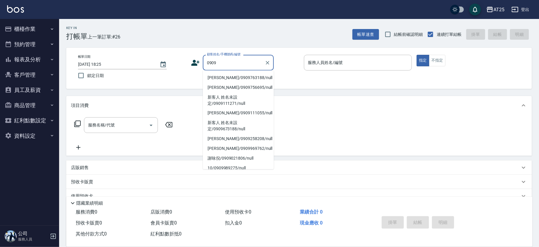
click at [232, 77] on li "林政諺/0909763188/null" at bounding box center [238, 78] width 71 height 10
type input "林政諺/0909763188/null"
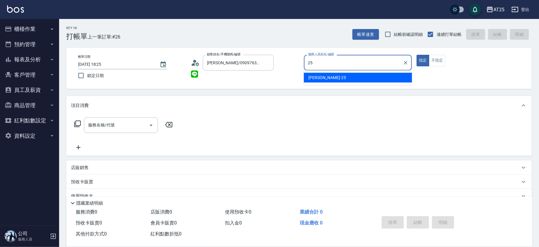
type input "Evan-25"
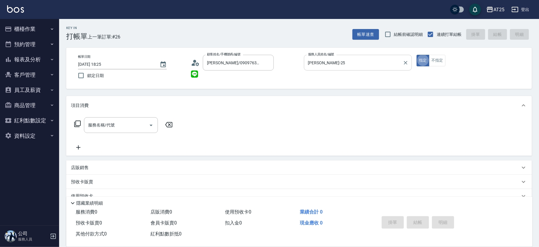
type button "true"
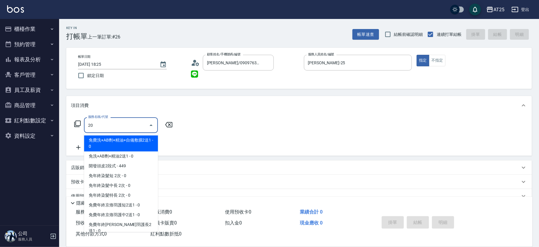
type input "201"
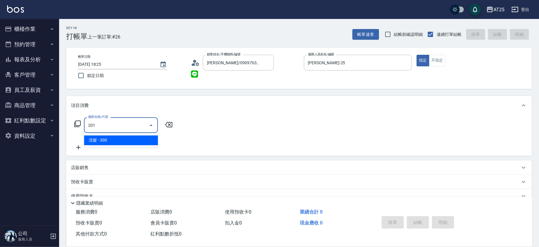
type input "30"
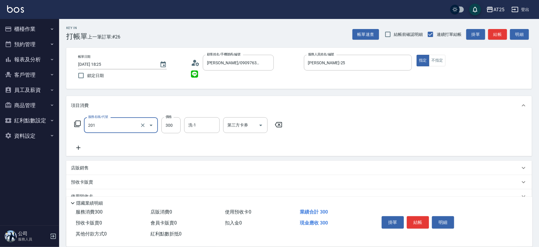
type input "洗髮(201)"
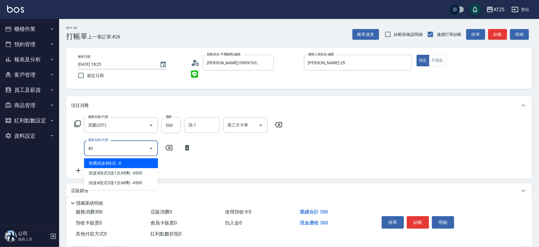
type input "401"
type input "60"
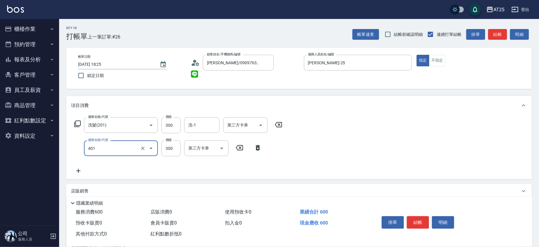
type input "剪髮(401)"
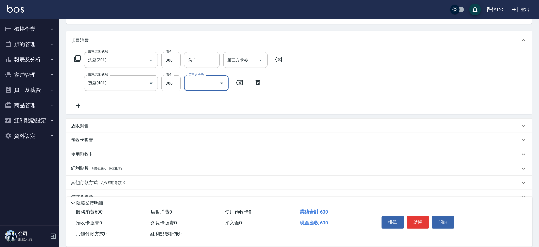
scroll to position [78, 0]
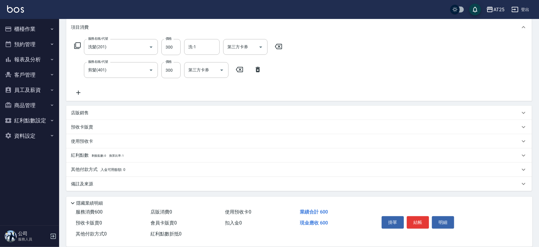
click at [76, 112] on p "店販銷售" at bounding box center [80, 113] width 18 height 6
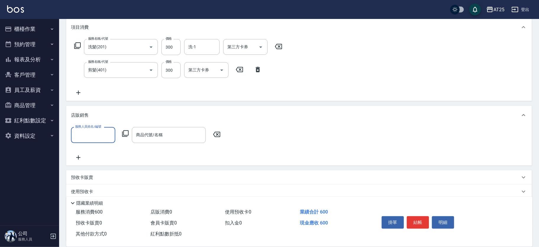
scroll to position [0, 0]
click at [91, 132] on input "服務人員姓名/編號" at bounding box center [93, 135] width 39 height 10
type input "Evan-25"
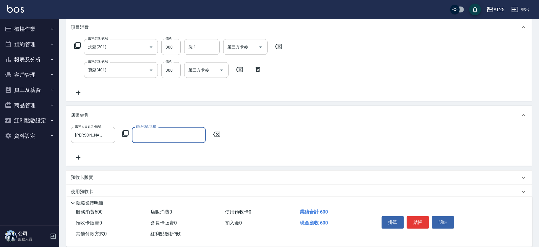
type input "f"
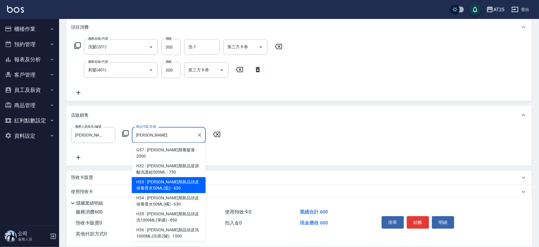
click at [171, 181] on span "H33 - 喬娜斯新品頭皮保養香水50ML(藍) - 630" at bounding box center [169, 185] width 74 height 16
type input "喬娜斯新品頭皮保養香水50ML(藍)"
type input "120"
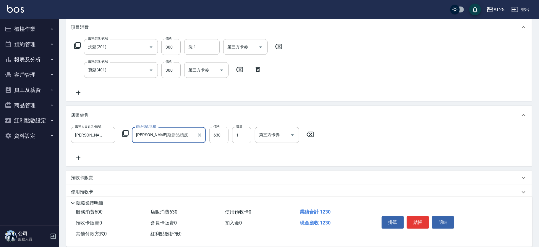
type input "喬娜斯新品頭皮保養香水50ML(藍)"
click at [224, 135] on input "630" at bounding box center [218, 135] width 19 height 16
type input "60"
type input "50"
type input "110"
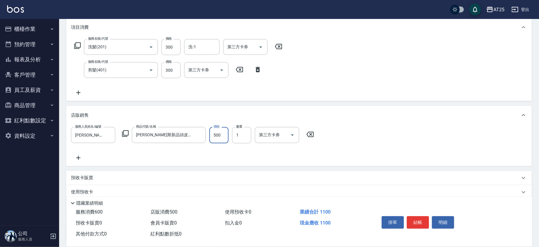
type input "500"
click at [414, 224] on button "結帳" at bounding box center [418, 222] width 22 height 12
type input "2025/08/10 18:26"
type input "0"
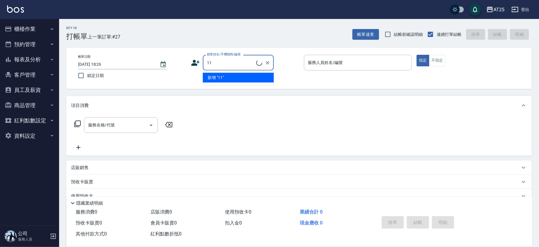
type input "新客人 姓名未設定/11/null"
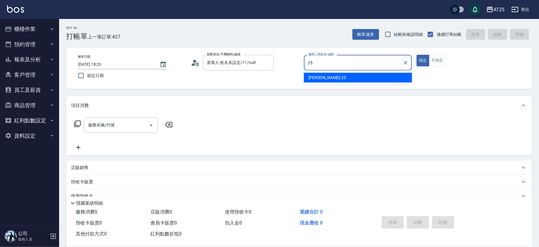
type input "Evan-25"
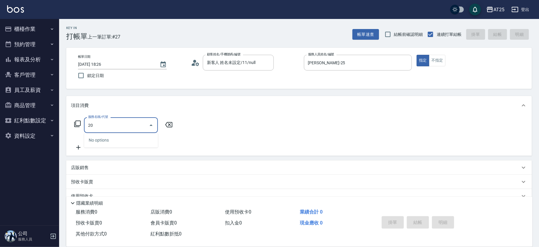
type input "201"
type input "30"
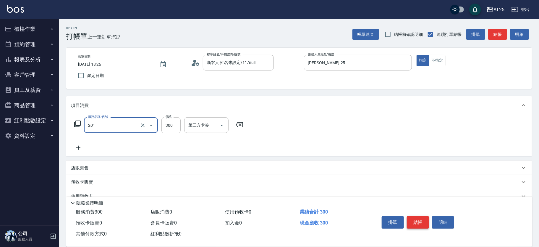
type input "洗髮(201)"
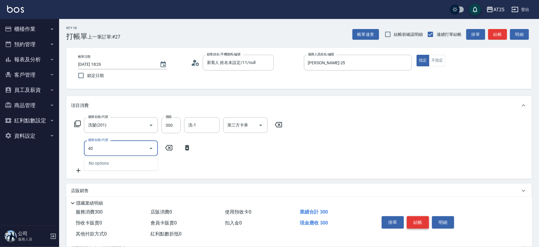
type input "401"
type input "60"
type input "剪髮(401)"
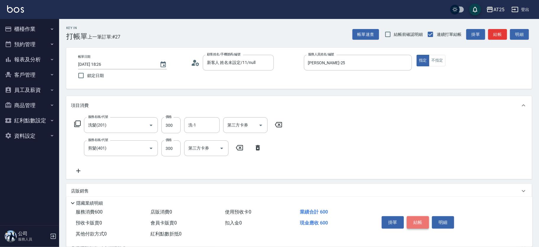
click at [414, 224] on button "結帳" at bounding box center [418, 222] width 22 height 12
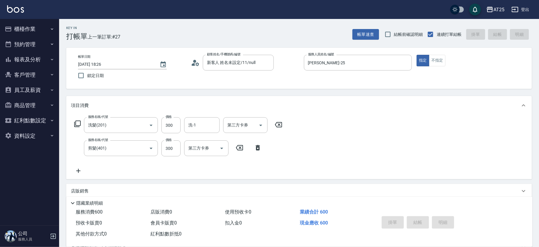
type input "2025/08/10 18:53"
type input "0"
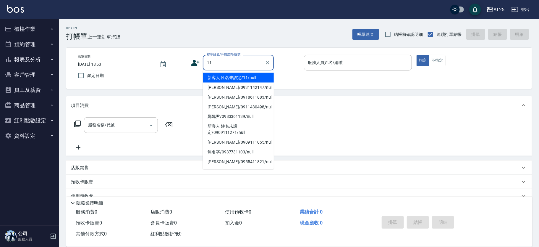
type input "新客人 姓名未設定/11/null"
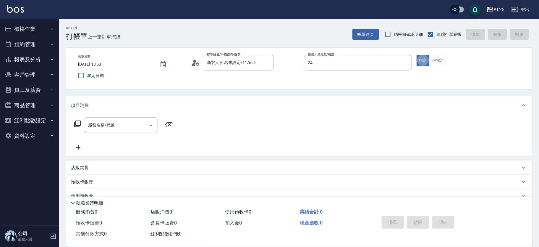
type input "Ivy-24"
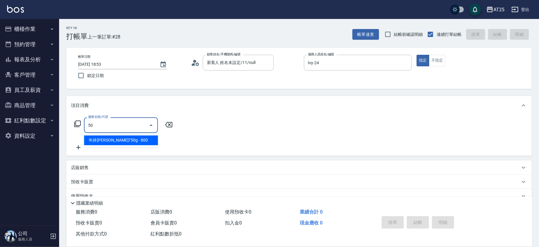
type input "501"
type input "100"
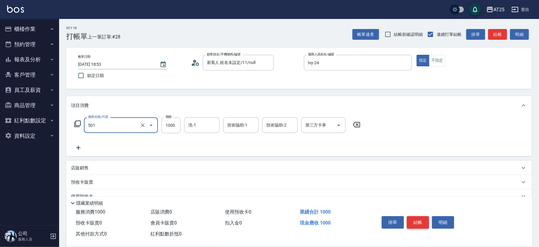
type input "染髮(501)"
type input "0"
type input "35"
type input "30"
type input "359"
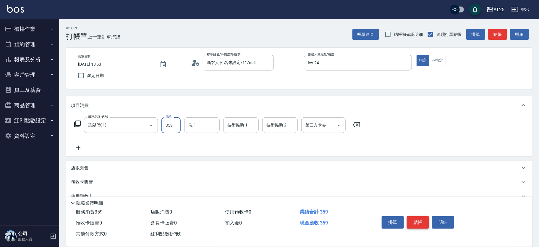
type input "350"
type input "3599"
type input "小曼-82"
type input "游惠文-61"
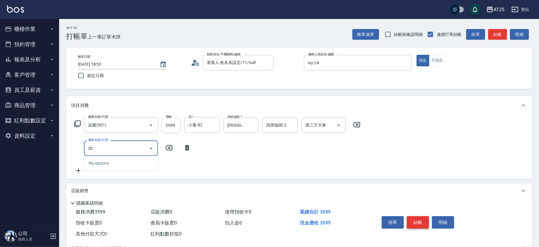
type input "301"
type input "500"
type input "燙髮(301)"
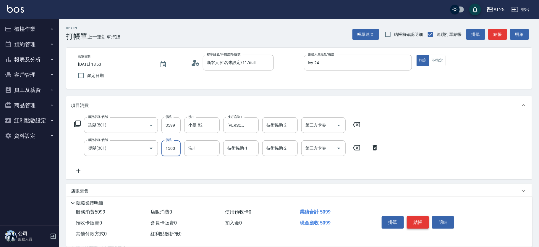
type input "350"
type input "0"
click at [216, 124] on icon "Clear" at bounding box center [214, 125] width 6 height 6
type input "游惠文-61"
click at [203, 148] on input "洗-1" at bounding box center [202, 148] width 30 height 10
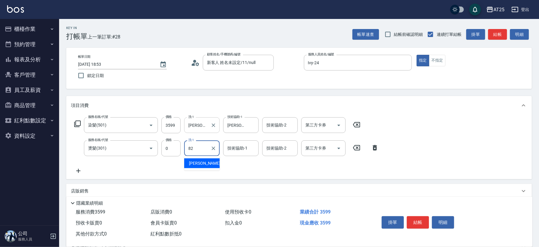
type input "小曼-82"
click at [231, 149] on input "技術協助-1" at bounding box center [241, 148] width 30 height 10
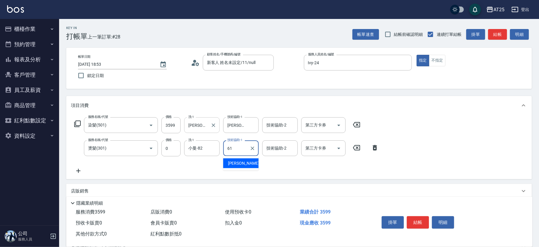
type input "游惠文-61"
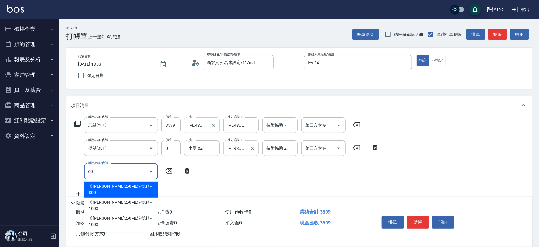
type input "601"
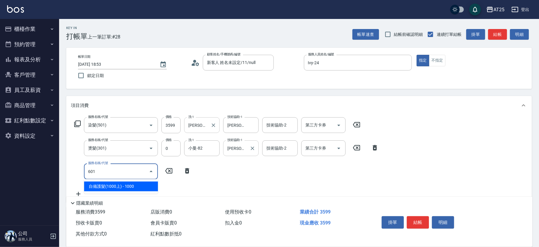
type input "450"
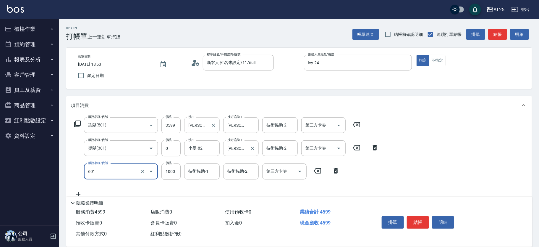
type input "自備護髮(1000上)(601)"
type input "350"
type input "0"
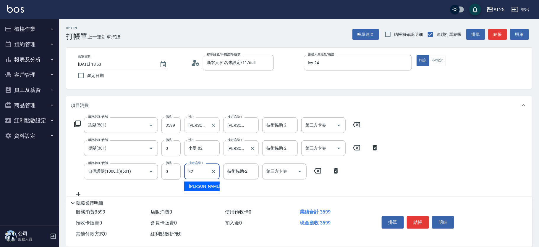
type input "小曼-82"
click at [414, 220] on button "結帳" at bounding box center [418, 222] width 22 height 12
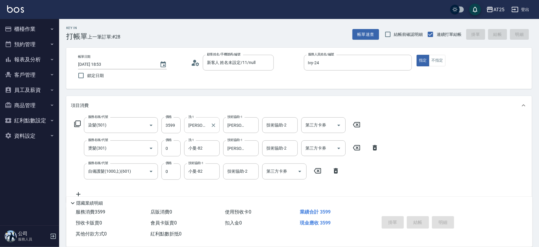
type input "2025/08/10 18:55"
type input "0"
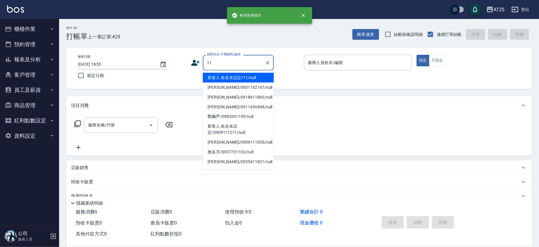
type input "新客人 姓名未設定/11/null"
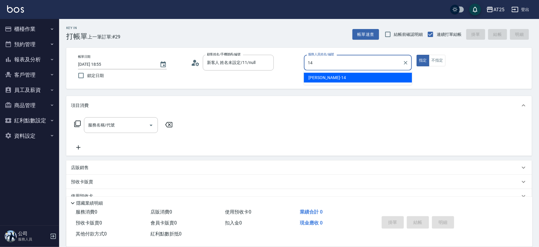
type input "Ken-14"
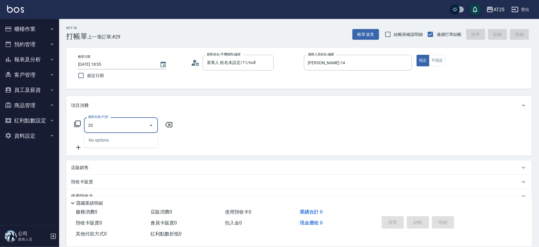
type input "201"
type input "30"
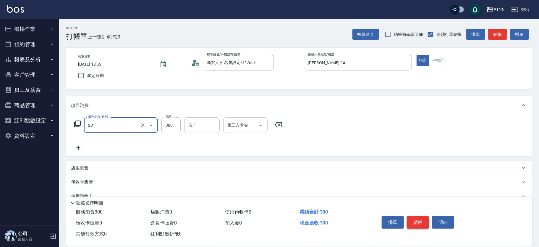
type input "洗髮(201)"
type input "0"
type input "40"
type input "400"
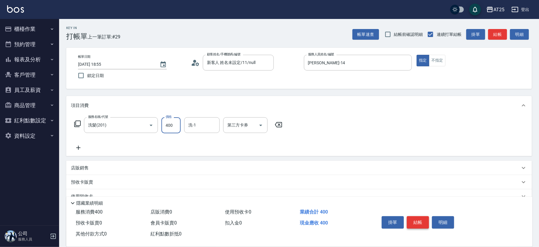
click at [420, 222] on button "結帳" at bounding box center [418, 222] width 22 height 12
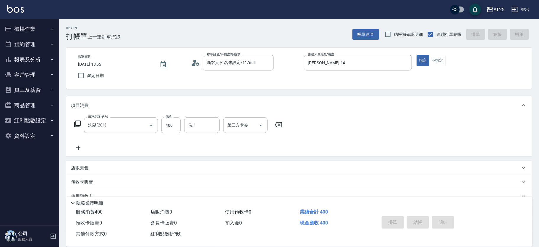
type input "0"
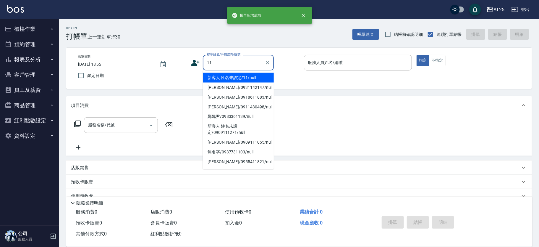
type input "新客人 姓名未設定/11/null"
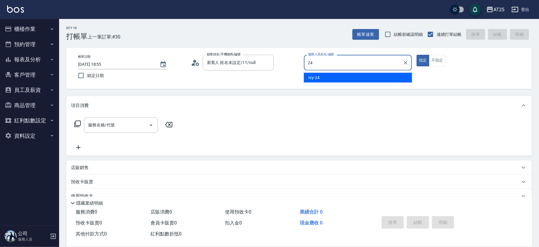
type input "Ivy-24"
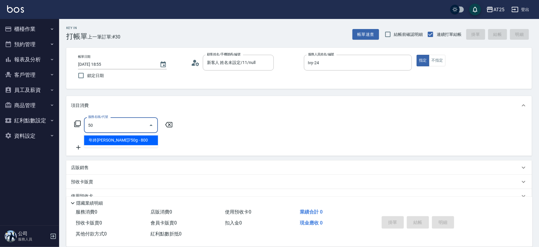
type input "501"
type input "100"
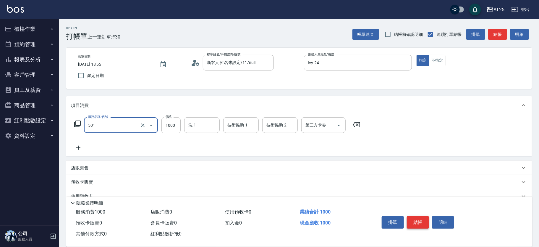
type input "染髮(501)"
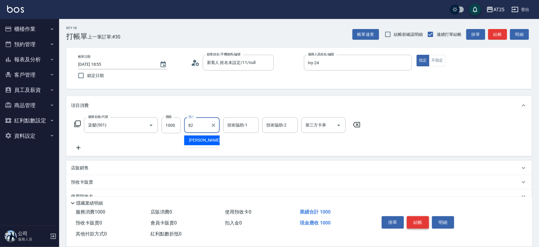
type input "小曼-82"
click at [420, 222] on button "結帳" at bounding box center [418, 222] width 22 height 12
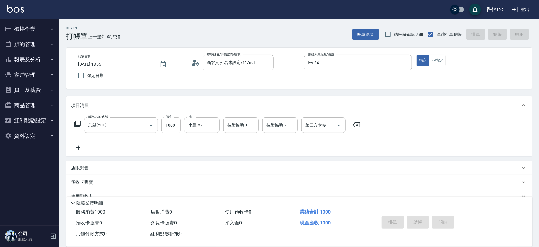
type input "2025/08/10 18:56"
type input "0"
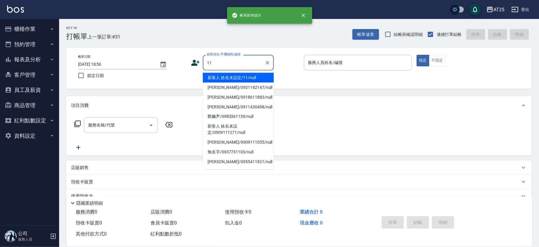
type input "新客人 姓名未設定/11/null"
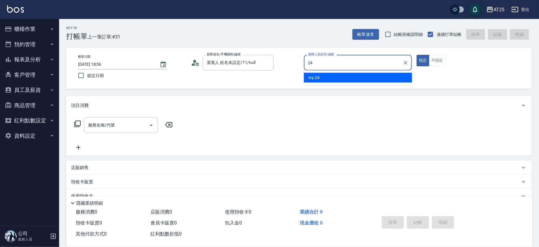
type input "Ivy-24"
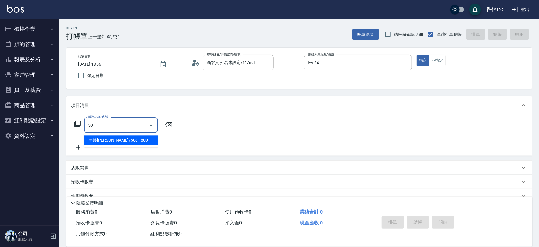
type input "501"
type input "100"
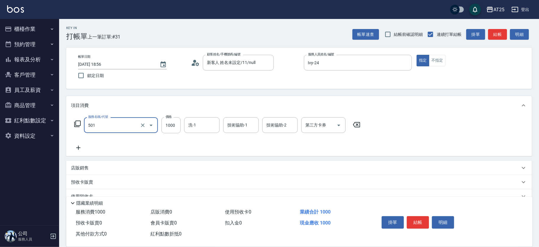
type input "染髮(501)"
type input "0"
type input "35"
type input "30"
type input "359"
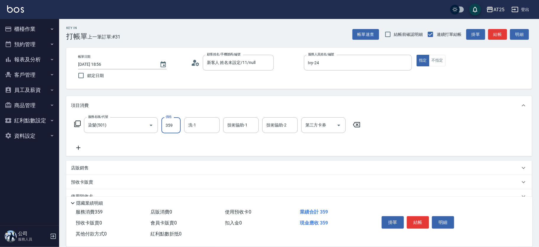
type input "350"
type input "3599"
type input "小曼-82"
type input "820"
click at [256, 123] on div "技術協助-1" at bounding box center [240, 125] width 35 height 16
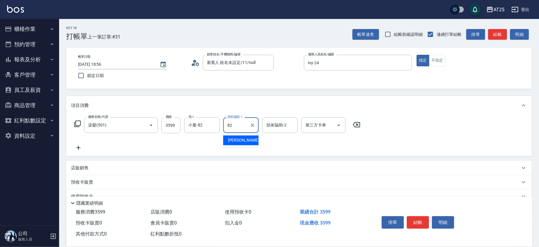
type input "小曼-82"
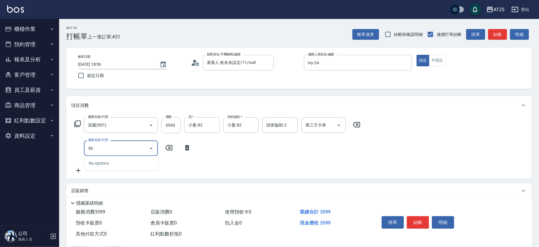
type input "301"
type input "500"
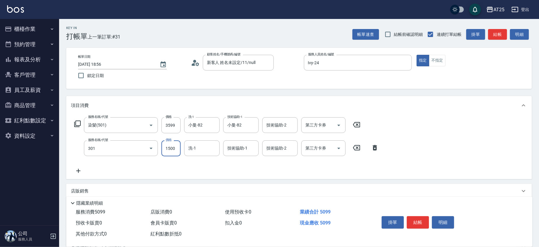
type input "燙髮(301)"
type input "350"
type input "0"
type input "小曼-82"
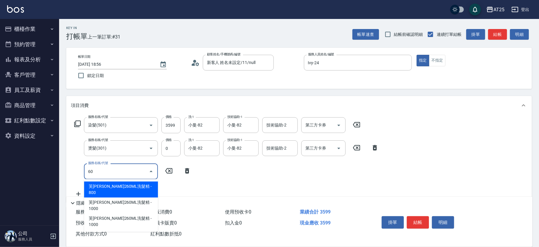
type input "601"
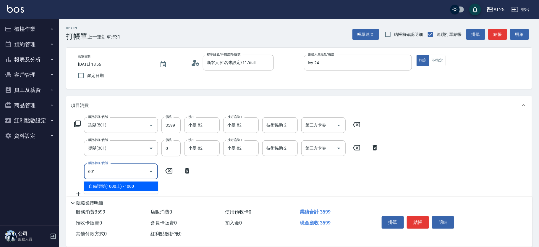
type input "450"
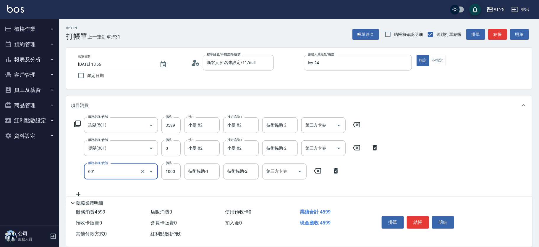
type input "自備護髮(1000上)(601)"
type input "350"
type input "0"
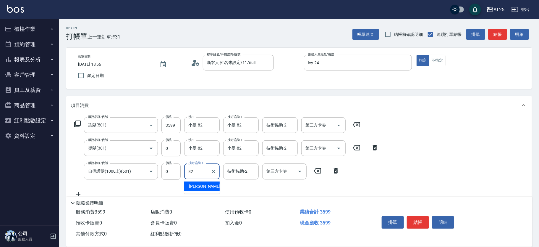
type input "小曼-82"
click at [419, 222] on button "結帳" at bounding box center [418, 222] width 22 height 12
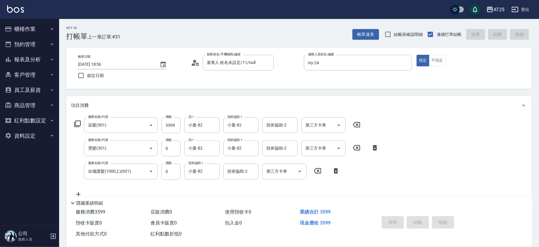
type input "0"
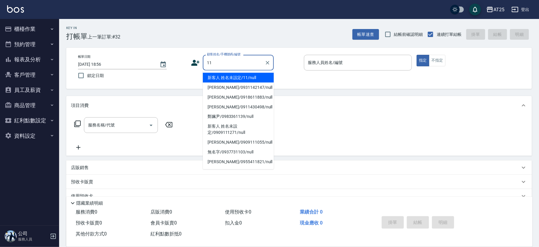
type input "新客人 姓名未設定/11/null"
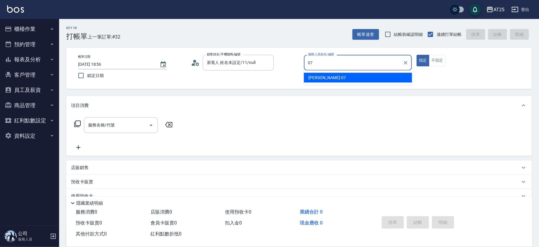
type input "Cooper-07"
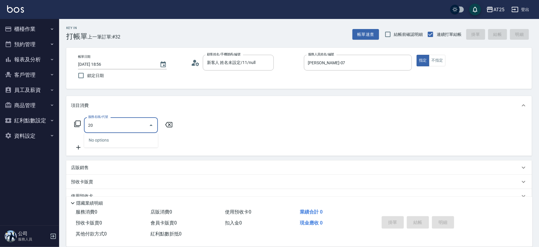
type input "201"
type input "30"
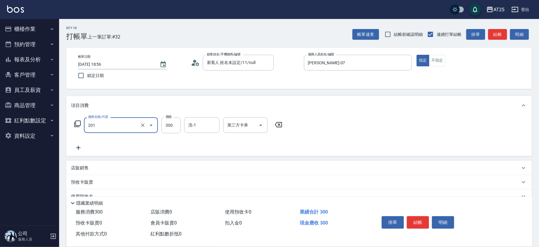
type input "洗髮(201)"
type input "0"
type input "40"
type input "400"
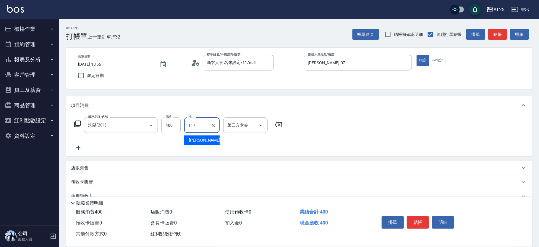
type input "小祐-117"
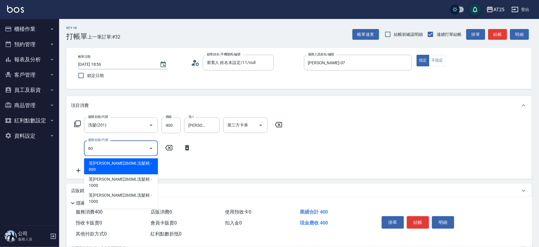
type input "601"
type input "140"
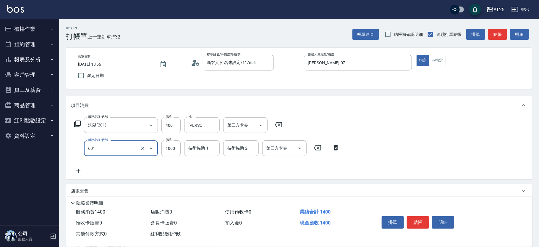
type input "自備護髮(1000上)(601)"
type input "40"
type input "80"
type input "400"
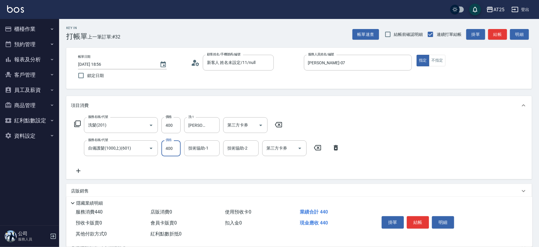
type input "440"
type input "4000"
type input "80"
type input "400"
type input "40"
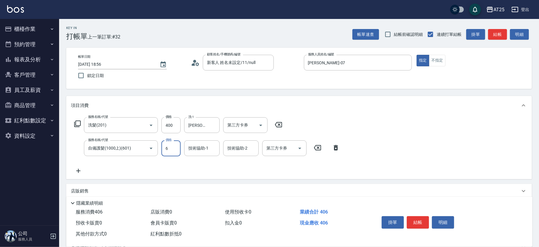
type input "60"
type input "100"
type input "600"
type input "640"
type input "6000"
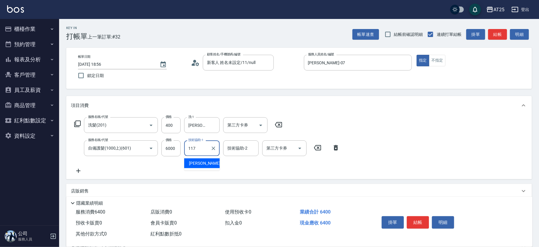
type input "小祐-117"
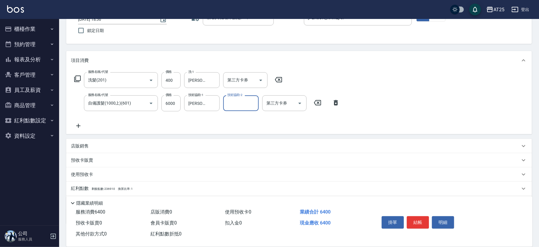
scroll to position [65, 0]
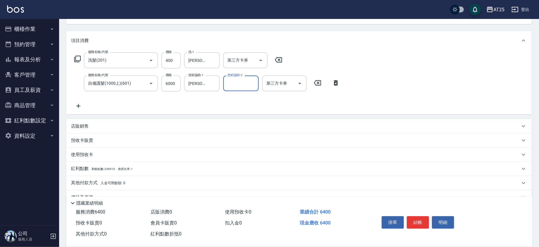
click at [166, 120] on div "店販銷售" at bounding box center [299, 126] width 466 height 14
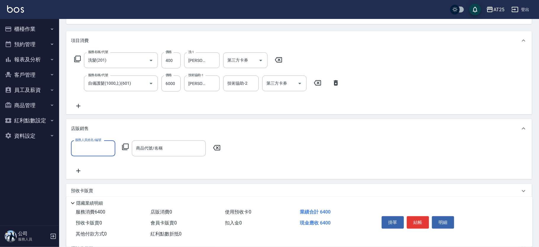
scroll to position [0, 0]
type input "小祐-117"
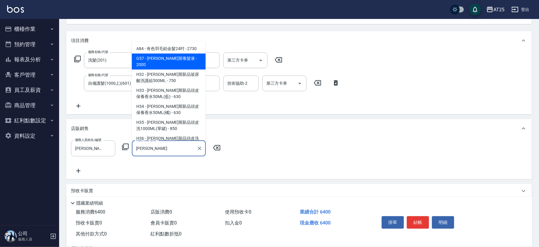
click at [175, 70] on span "H32 - 喬娜斯新品玻尿酸洗護組500ML - 750" at bounding box center [169, 78] width 74 height 16
type input "喬娜斯新品玻尿酸洗護組500ML"
type input "710"
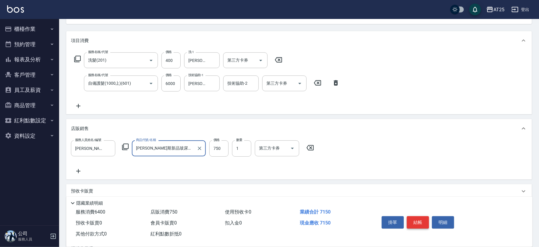
type input "喬娜斯新品玻尿酸洗護組500ML"
click at [417, 223] on button "結帳" at bounding box center [418, 222] width 22 height 12
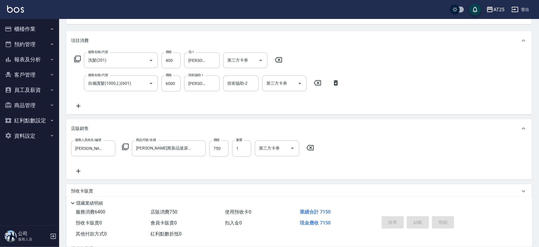
type input "2025/08/10 18:59"
type input "0"
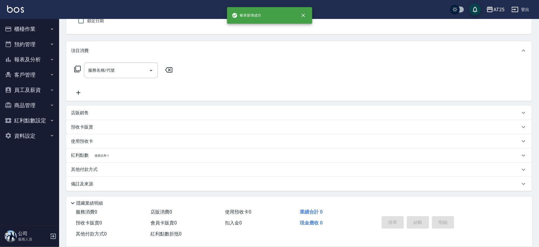
scroll to position [55, 0]
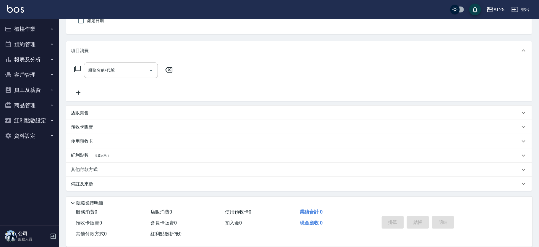
click at [146, 153] on div "紅利點數 換算比率: 1" at bounding box center [295, 155] width 449 height 7
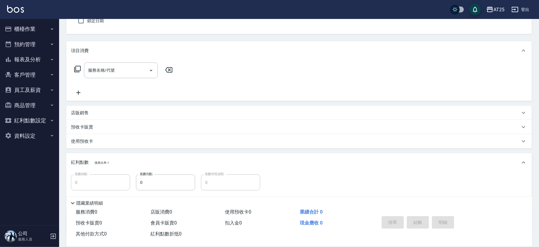
click at [33, 59] on button "報表及分析" at bounding box center [29, 59] width 54 height 15
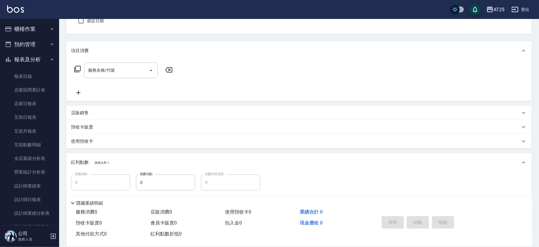
drag, startPoint x: 60, startPoint y: 114, endPoint x: 59, endPoint y: 120, distance: 6.2
click at [59, 120] on div "Key In 打帳單 上一筆訂單:#33 帳單速查 結帳前確認明細 連續打單結帳 掛單 結帳 明細 帳單日期 2025/08/10 18:59 鎖定日期 顧客…" at bounding box center [299, 127] width 480 height 327
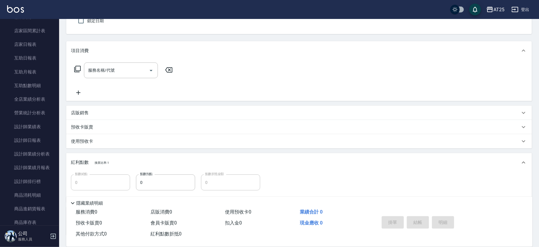
scroll to position [96, 0]
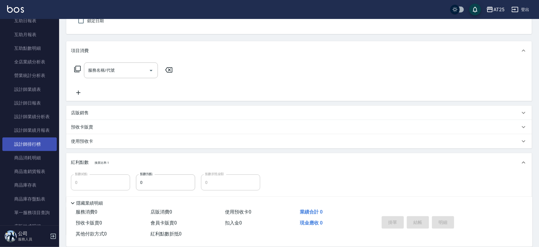
click at [34, 147] on link "設計師排行榜" at bounding box center [29, 144] width 54 height 14
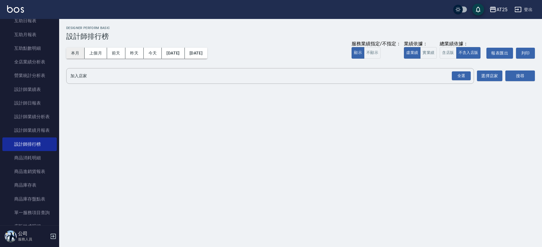
click at [72, 48] on button "本月" at bounding box center [75, 53] width 18 height 11
click at [431, 51] on button "實業績" at bounding box center [428, 53] width 17 height 12
click at [463, 74] on div "全選" at bounding box center [461, 75] width 19 height 9
click at [483, 77] on button "選擇店家" at bounding box center [489, 76] width 25 height 11
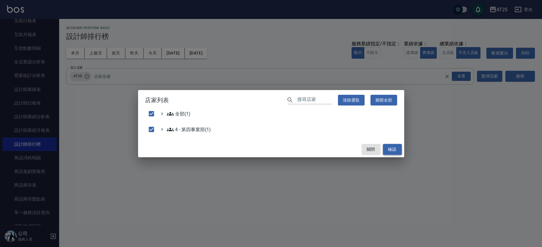
click at [391, 148] on button "確認" at bounding box center [392, 149] width 19 height 11
checkbox input "false"
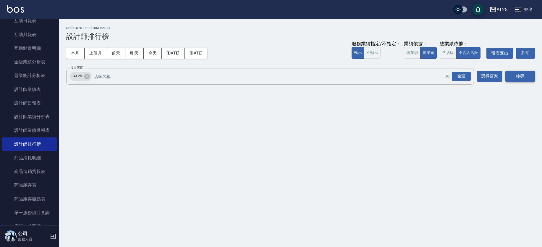
click at [522, 75] on button "搜尋" at bounding box center [521, 76] width 30 height 11
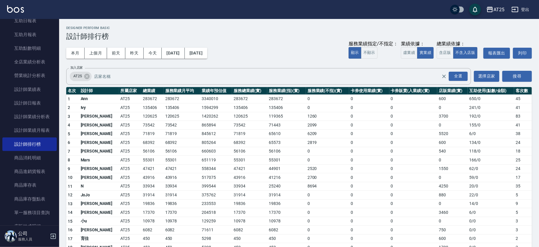
click at [232, 141] on td "68392" at bounding box center [249, 142] width 35 height 9
click at [182, 53] on button "2025/08/01" at bounding box center [173, 53] width 23 height 11
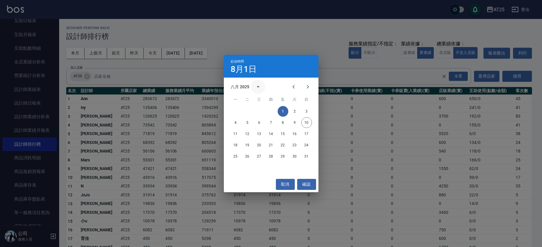
click at [258, 90] on button "calendar view is open, switch to year view" at bounding box center [258, 87] width 14 height 14
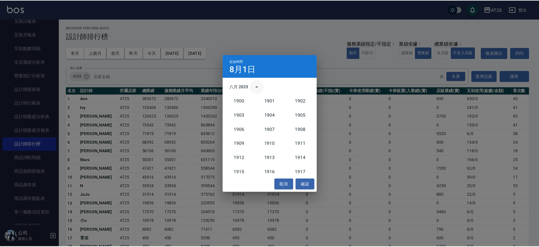
scroll to position [548, 0]
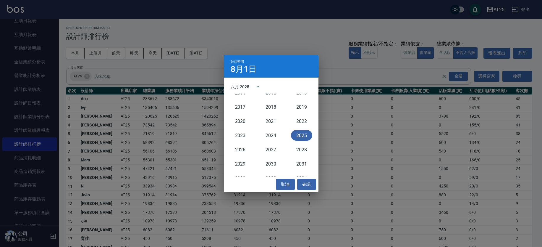
click at [300, 137] on button "2025" at bounding box center [301, 135] width 21 height 11
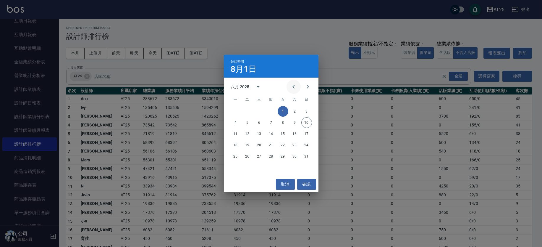
click at [293, 88] on icon "Previous month" at bounding box center [293, 86] width 7 height 7
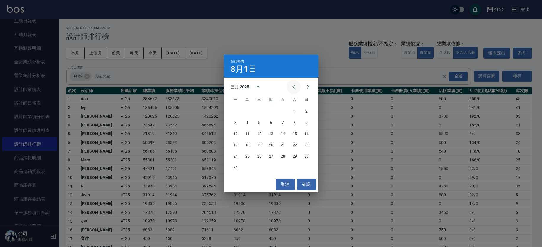
click at [293, 88] on icon "Previous month" at bounding box center [293, 86] width 7 height 7
click at [262, 112] on button "1" at bounding box center [259, 111] width 11 height 11
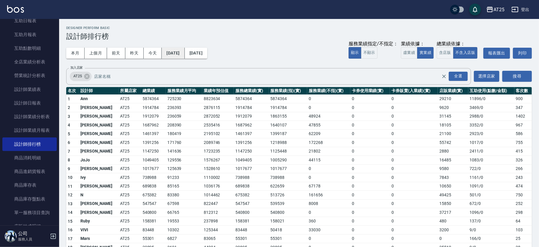
click at [172, 54] on button "2025/01/01" at bounding box center [173, 53] width 23 height 11
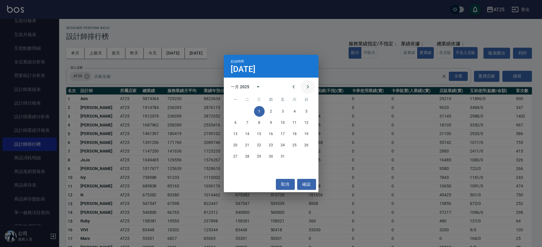
click at [308, 86] on icon "Next month" at bounding box center [308, 87] width 2 height 4
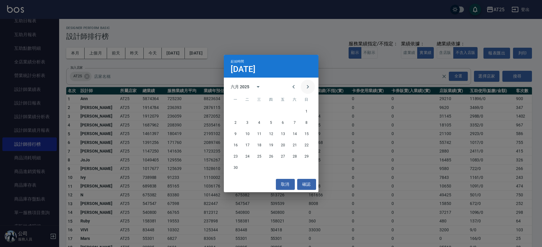
click at [308, 86] on icon "Next month" at bounding box center [308, 87] width 2 height 4
click at [281, 112] on button "1" at bounding box center [283, 111] width 11 height 11
